Goal: Transaction & Acquisition: Purchase product/service

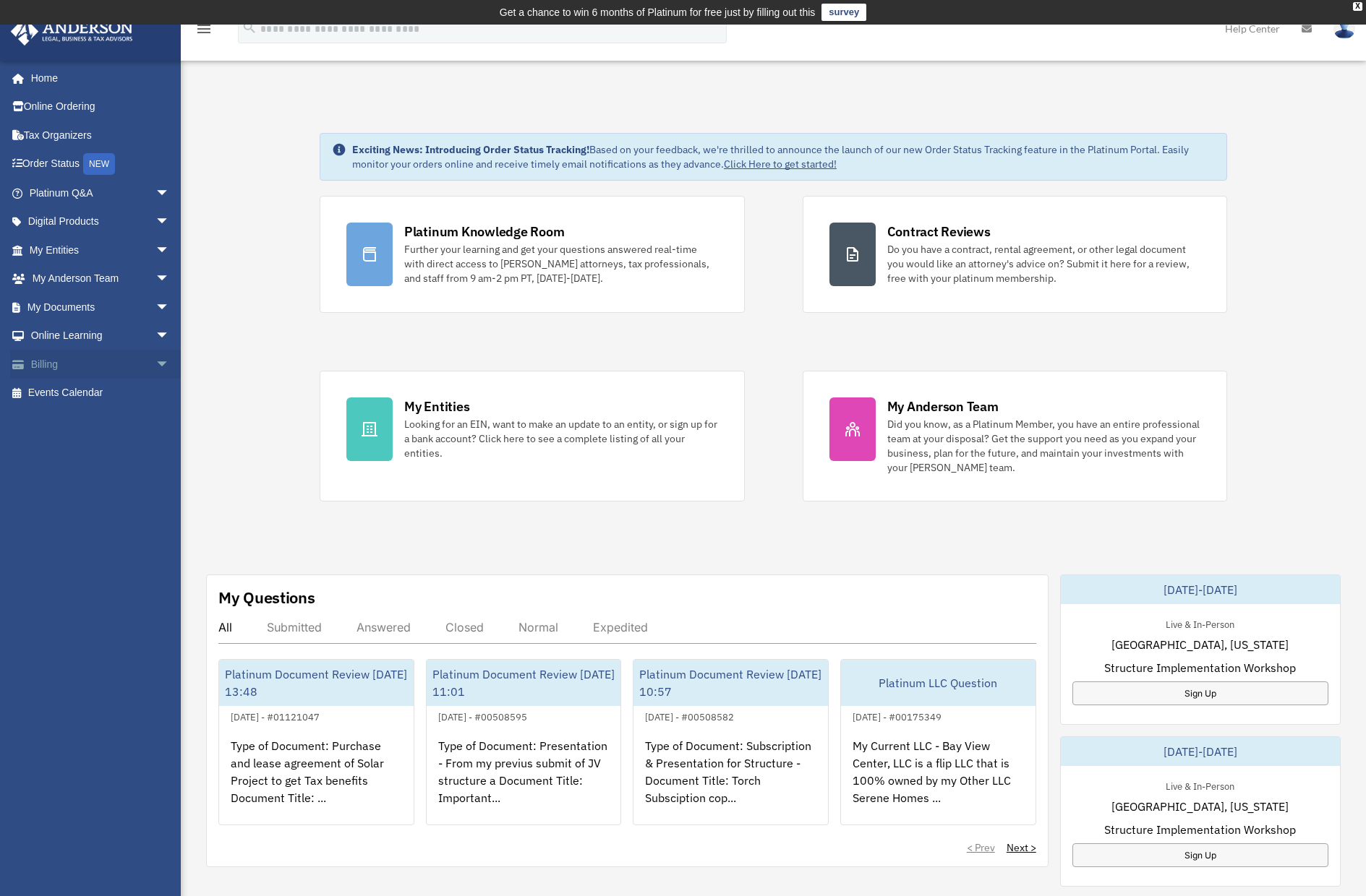
click at [156, 358] on span "arrow_drop_down" at bounding box center [170, 365] width 29 height 30
click at [110, 392] on link "$ Open Invoices" at bounding box center [106, 394] width 171 height 30
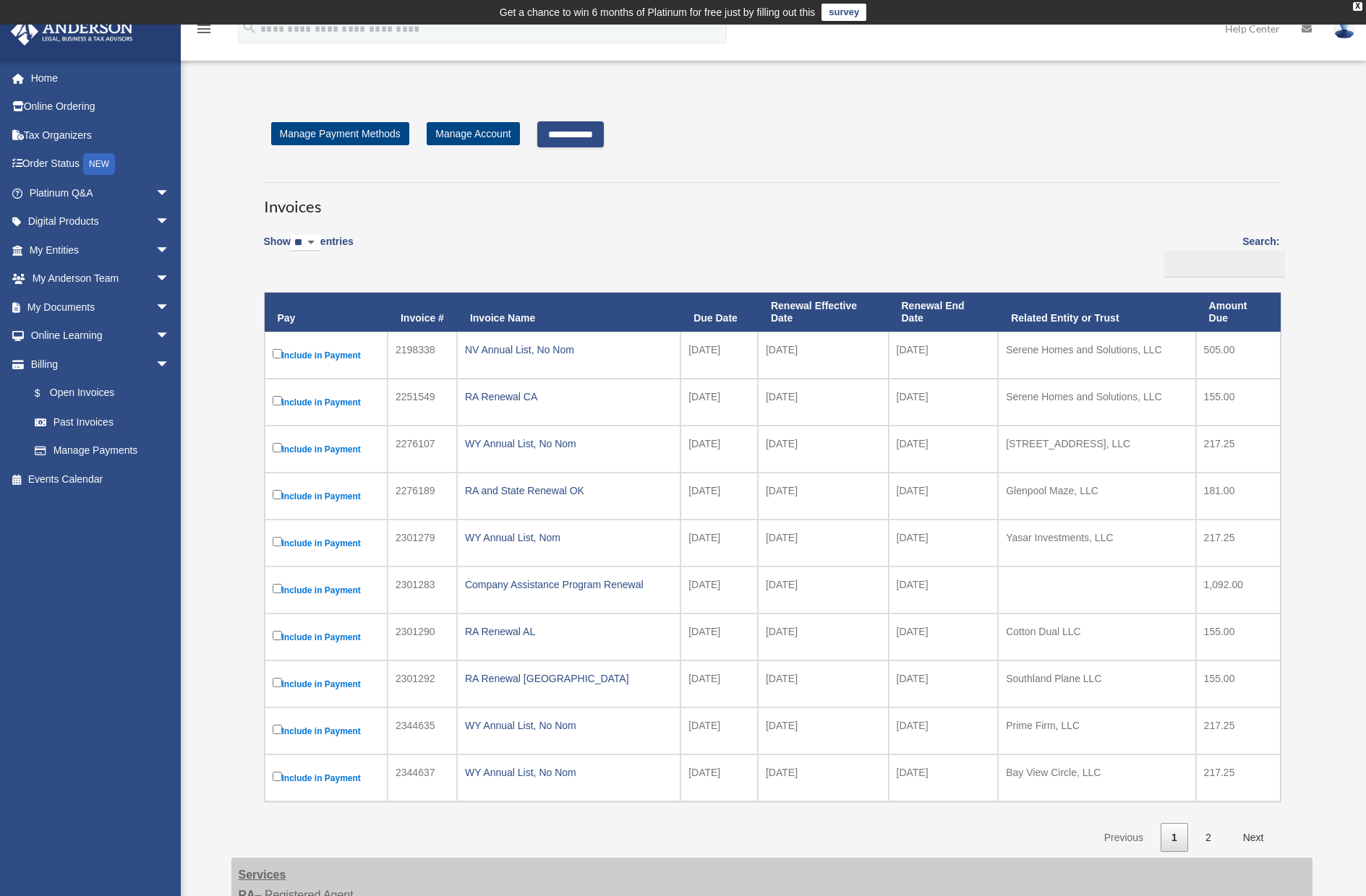
click at [574, 136] on input "**********" at bounding box center [570, 134] width 66 height 26
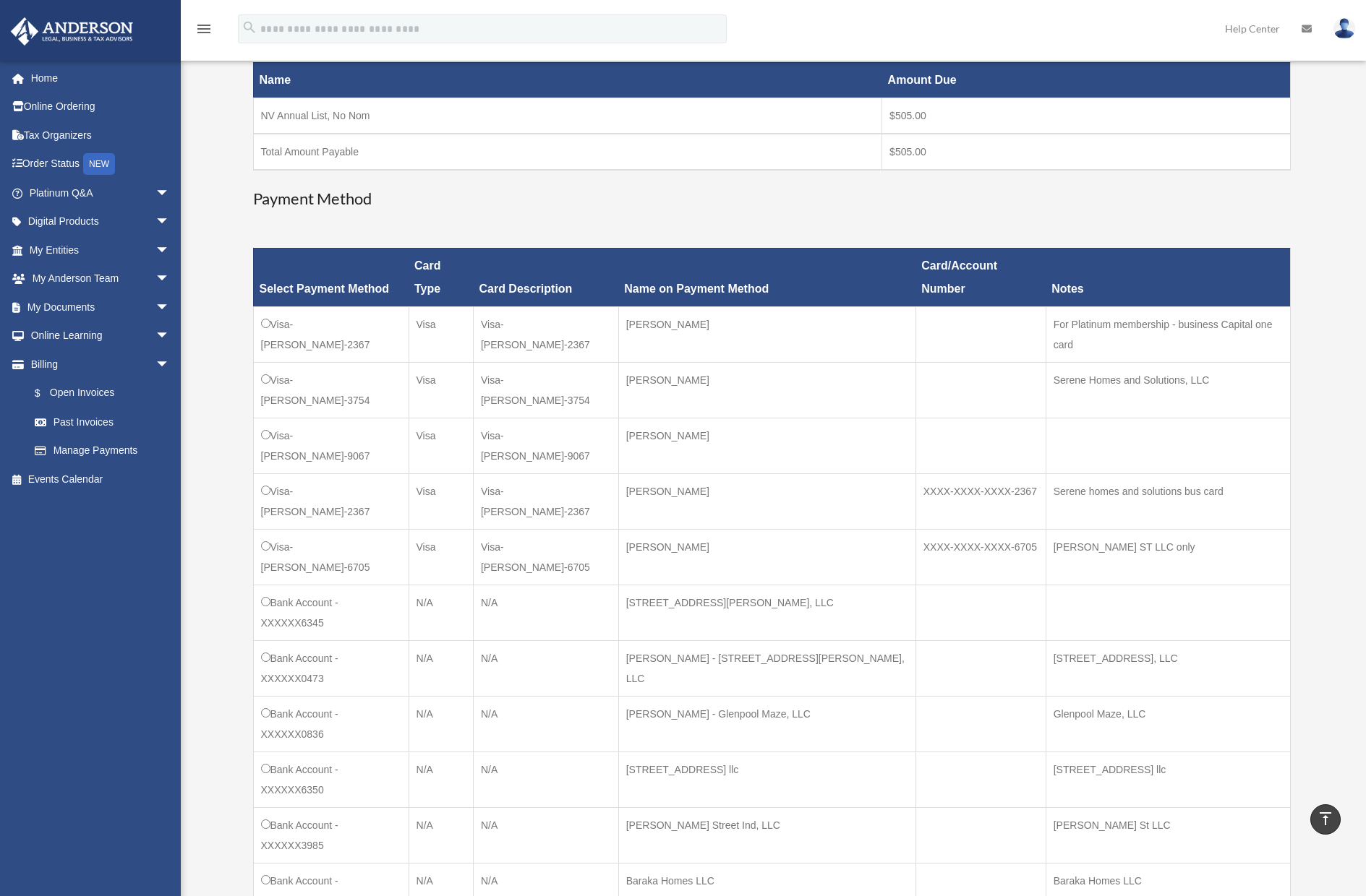
scroll to position [265, 0]
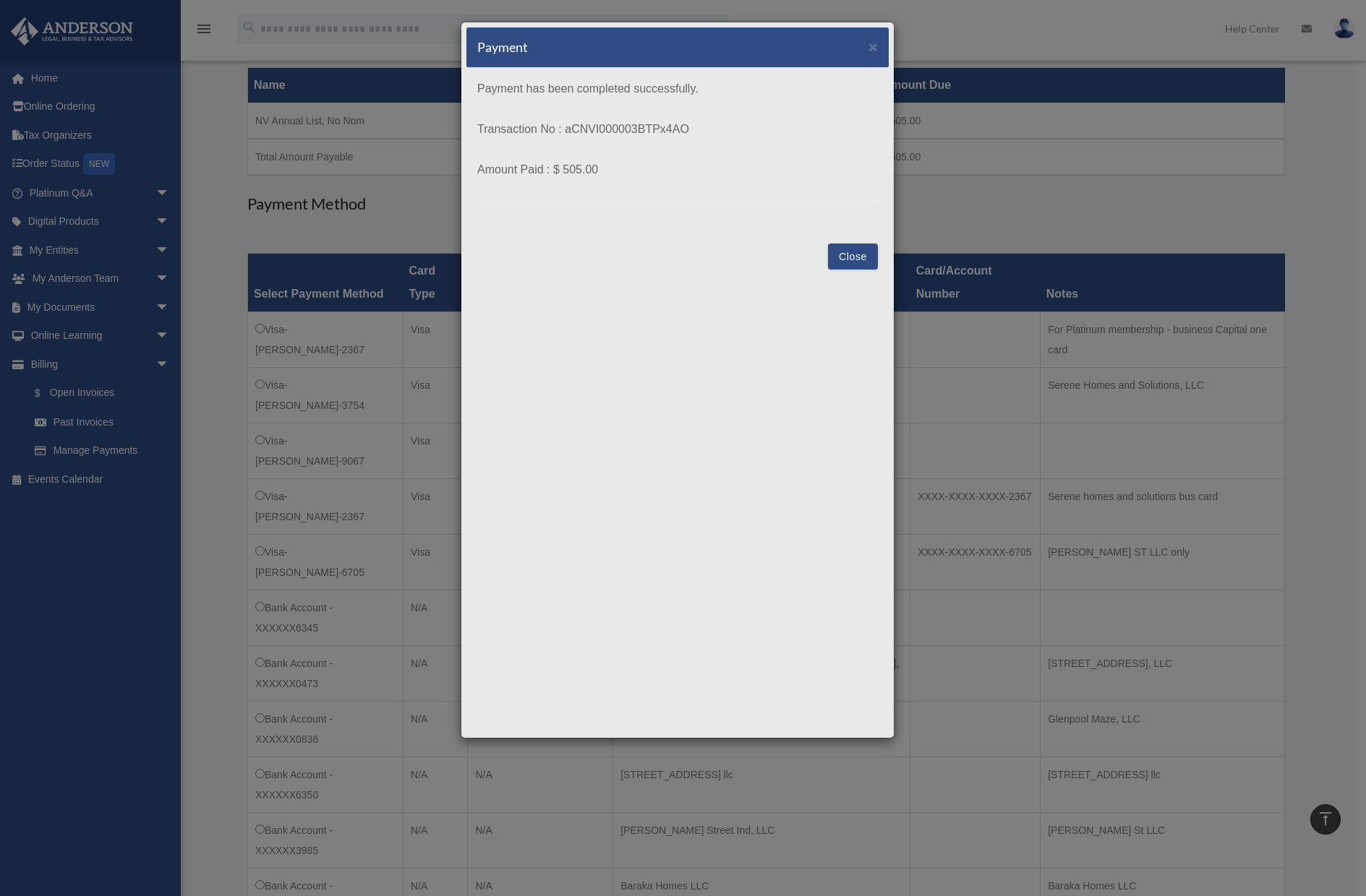
click at [850, 264] on button "Close" at bounding box center [852, 257] width 50 height 26
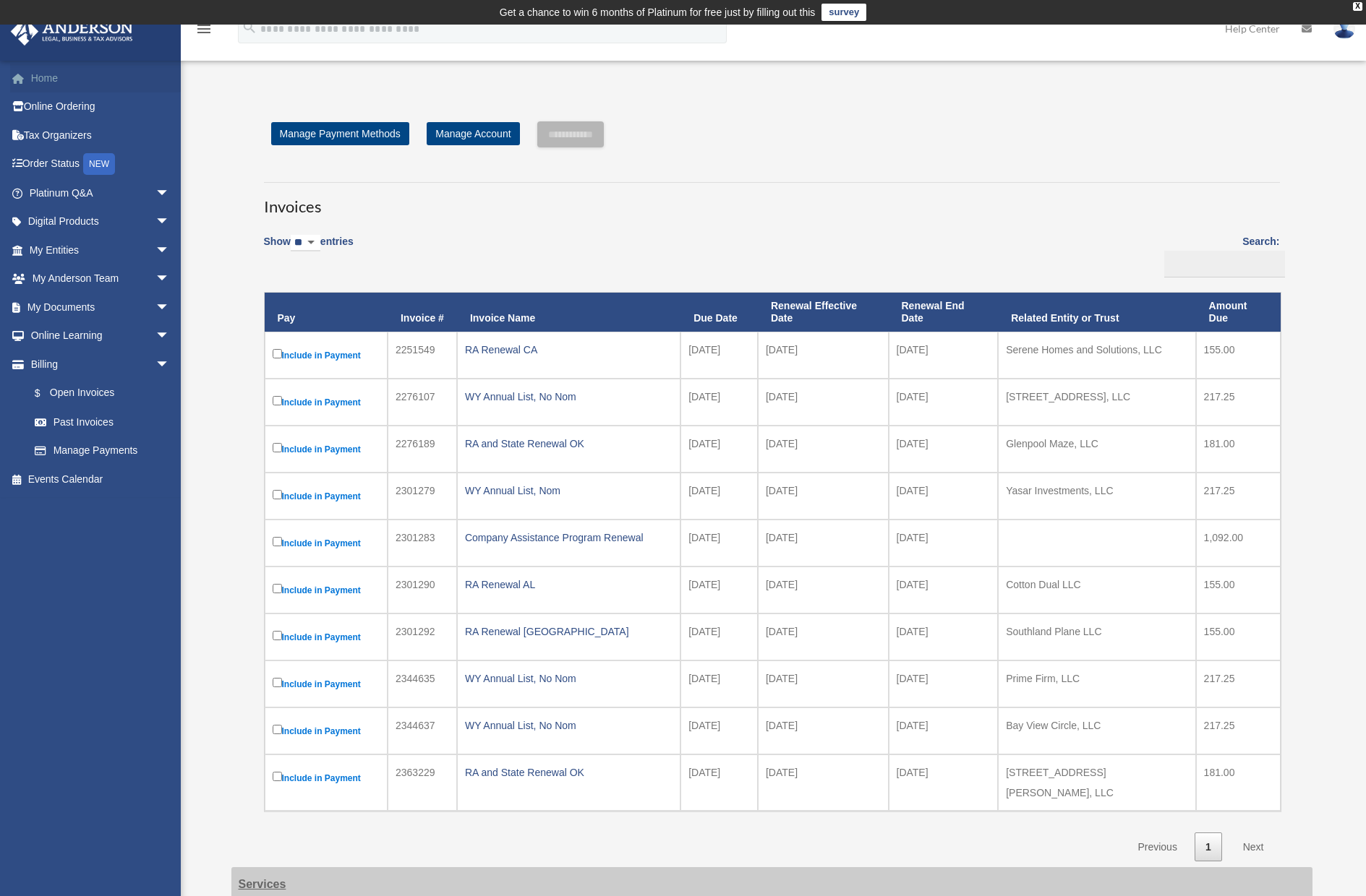
click at [48, 74] on link "Home" at bounding box center [101, 78] width 182 height 29
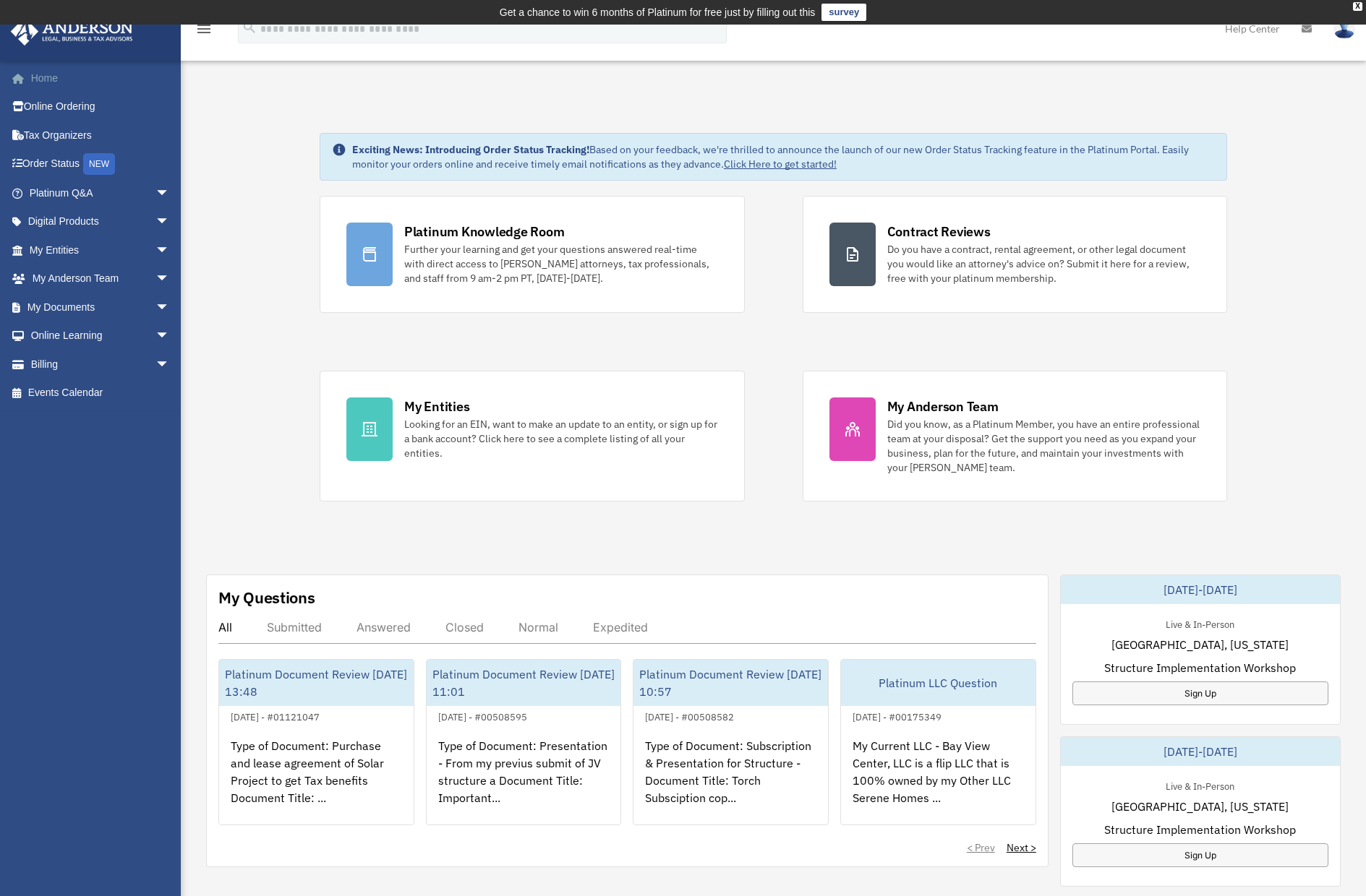
click at [45, 84] on link "Home" at bounding box center [101, 78] width 182 height 29
